Goal: Navigation & Orientation: Understand site structure

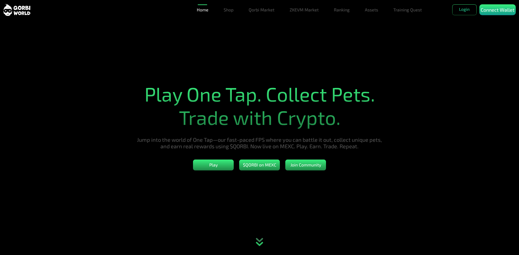
click at [411, 123] on section "Play One Tap. Collect Pets. Trade with Crypto. Jump into the world of One Tap—o…" at bounding box center [259, 127] width 519 height 255
drag, startPoint x: 403, startPoint y: 77, endPoint x: 487, endPoint y: 32, distance: 94.7
click at [404, 77] on section "Play One Tap. Collect Pets. Trade with Crypto. Jump into the world of One Tap—o…" at bounding box center [259, 127] width 519 height 255
click at [497, 9] on p "Connect Wallet" at bounding box center [498, 9] width 34 height 7
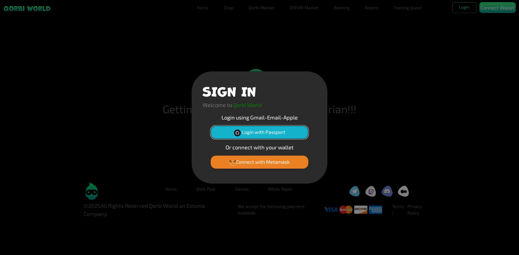
click at [274, 133] on button "Login with Passport" at bounding box center [260, 132] width 98 height 13
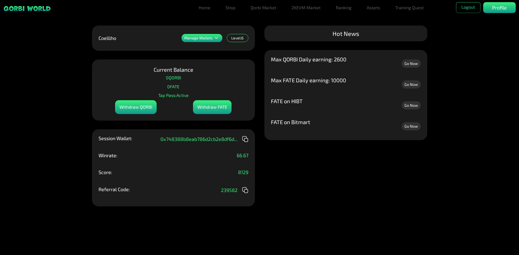
click at [320, 181] on div "Manage Wallets Add one or more wallets to showcase all your Items in one place.…" at bounding box center [259, 127] width 519 height 255
click at [376, 10] on link "Assets" at bounding box center [374, 7] width 18 height 11
click at [376, 22] on link "Assets" at bounding box center [374, 18] width 18 height 11
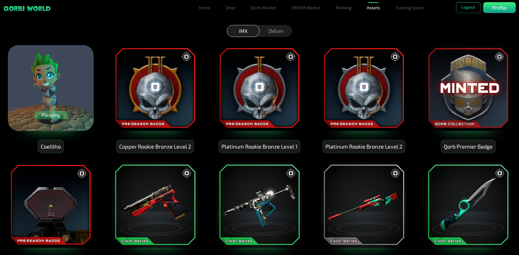
click at [279, 32] on div "ZkEvm" at bounding box center [276, 31] width 33 height 12
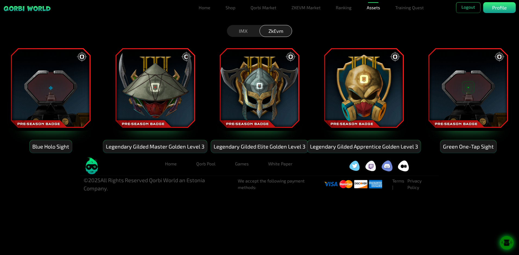
click at [242, 33] on div "IMX" at bounding box center [243, 31] width 33 height 12
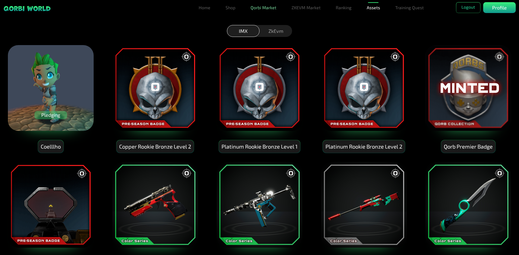
click at [273, 9] on link "Qorbi Market" at bounding box center [264, 7] width 30 height 11
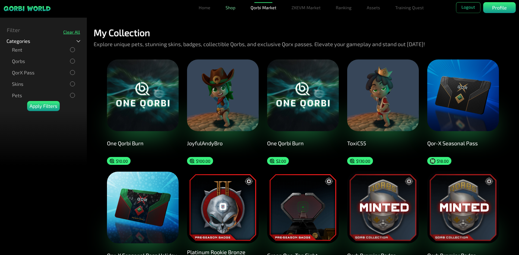
click at [236, 5] on link "Shop" at bounding box center [231, 7] width 14 height 11
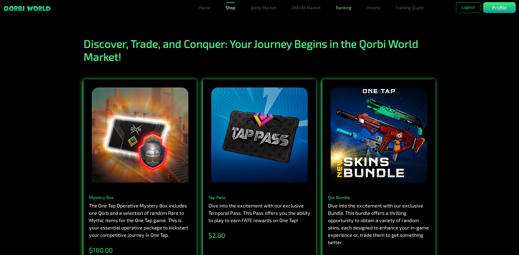
click at [349, 11] on link "Ranking" at bounding box center [344, 7] width 20 height 11
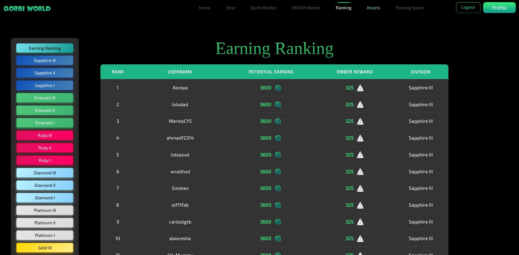
click at [379, 11] on link "Assets" at bounding box center [374, 7] width 18 height 11
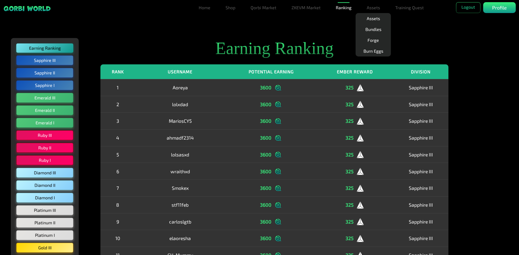
click at [207, 10] on link "Home" at bounding box center [205, 7] width 16 height 11
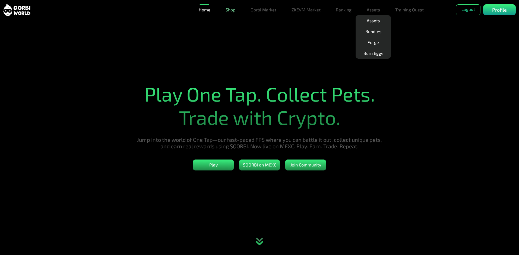
click at [225, 10] on link "Shop" at bounding box center [231, 9] width 14 height 11
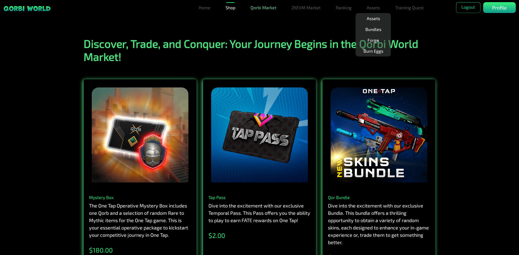
click at [255, 12] on link "Qorbi Market" at bounding box center [264, 7] width 30 height 11
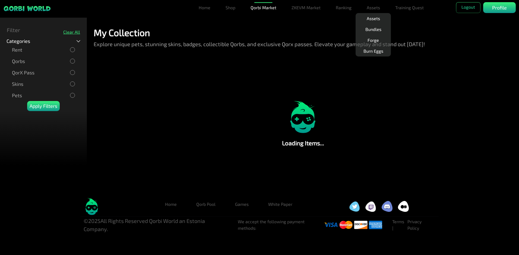
click at [213, 84] on div "Loading Items..." at bounding box center [303, 123] width 432 height 128
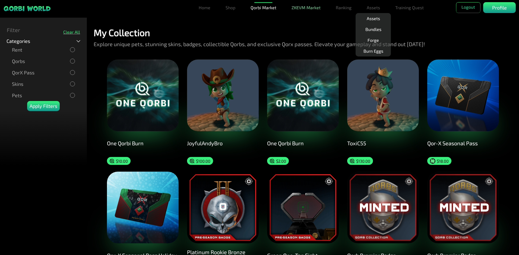
click at [308, 9] on link "ZKEVM Market" at bounding box center [306, 7] width 33 height 11
click at [422, 34] on div "My Collection Explore unique pets, stunning skins, badges, collectible Qorbs, a…" at bounding box center [303, 38] width 419 height 23
drag, startPoint x: 323, startPoint y: 42, endPoint x: 327, endPoint y: 39, distance: 4.9
click at [327, 39] on p "Explore unique pets, stunning skins, badges, collectible Qorbs, and exclusive Q…" at bounding box center [259, 44] width 331 height 12
click at [494, 8] on p "Profile" at bounding box center [499, 7] width 15 height 7
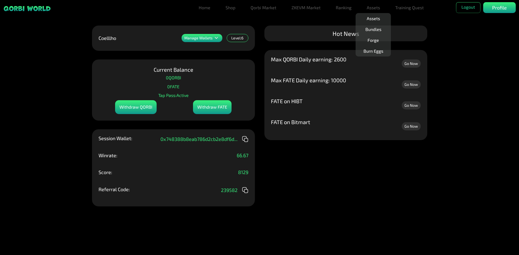
drag, startPoint x: 324, startPoint y: 209, endPoint x: 321, endPoint y: 189, distance: 20.6
click at [324, 209] on div "Manage Wallets Add one or more wallets to showcase all your Items in one place.…" at bounding box center [259, 127] width 519 height 255
click at [373, 9] on link "Assets" at bounding box center [374, 7] width 18 height 11
click at [218, 38] on icon at bounding box center [216, 38] width 7 height 7
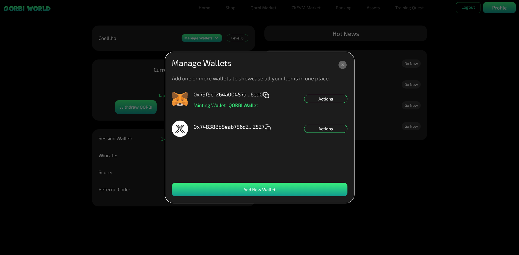
click at [344, 64] on icon at bounding box center [343, 65] width 8 height 8
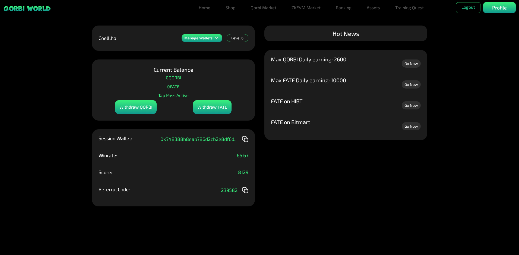
drag, startPoint x: 173, startPoint y: 86, endPoint x: 198, endPoint y: 80, distance: 25.4
click at [173, 86] on p "0 FATE" at bounding box center [173, 87] width 12 height 8
drag, startPoint x: 235, startPoint y: 174, endPoint x: 251, endPoint y: 178, distance: 17.1
click at [251, 178] on div "Session Wallet: 0x748388b8eab786d2cb2e8df6d ... Winrate: 66.67 Score: 8129 Refe…" at bounding box center [173, 167] width 163 height 77
drag, startPoint x: 251, startPoint y: 178, endPoint x: 299, endPoint y: 184, distance: 47.9
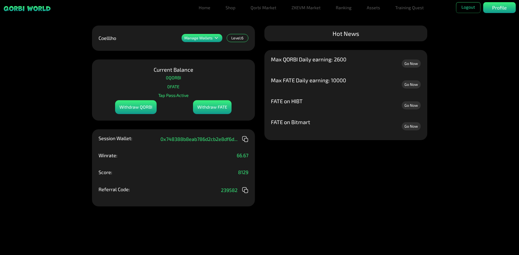
click at [299, 184] on div "Manage Wallets Add one or more wallets to showcase all your Items in one place.…" at bounding box center [259, 127] width 519 height 255
click at [208, 172] on div "Score: 8129" at bounding box center [174, 176] width 150 height 13
drag, startPoint x: 339, startPoint y: 205, endPoint x: 339, endPoint y: 202, distance: 3.8
click at [340, 204] on div "Manage Wallets Add one or more wallets to showcase all your Items in one place.…" at bounding box center [259, 127] width 519 height 255
click at [241, 40] on div "Level: 6" at bounding box center [238, 38] width 22 height 8
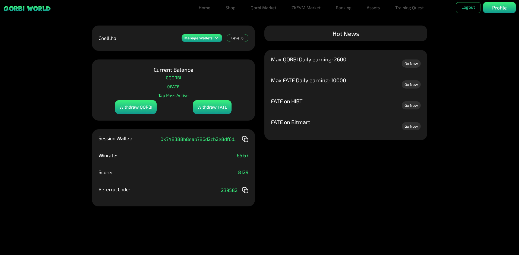
drag, startPoint x: 156, startPoint y: 70, endPoint x: 186, endPoint y: 83, distance: 32.1
click at [156, 70] on p "Current Balance" at bounding box center [174, 69] width 40 height 7
click at [186, 83] on div "Current Balance 0 QORBI 0 FATE Tap Pass: Active Withdraw QORBI Withdraw FATE" at bounding box center [173, 89] width 163 height 61
click at [177, 96] on p "Tap Pass: Active" at bounding box center [173, 95] width 30 height 8
click at [176, 96] on p "Tap Pass: Active" at bounding box center [173, 95] width 30 height 8
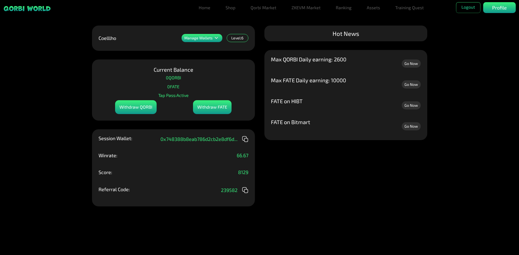
click at [373, 34] on div "Hot News" at bounding box center [346, 34] width 163 height 16
drag, startPoint x: 326, startPoint y: 98, endPoint x: 318, endPoint y: 165, distance: 67.0
click at [318, 165] on div "Manage Wallets Add one or more wallets to showcase all your Items in one place.…" at bounding box center [259, 127] width 519 height 255
click at [40, 11] on img at bounding box center [27, 8] width 48 height 6
